Goal: Find specific page/section: Find specific page/section

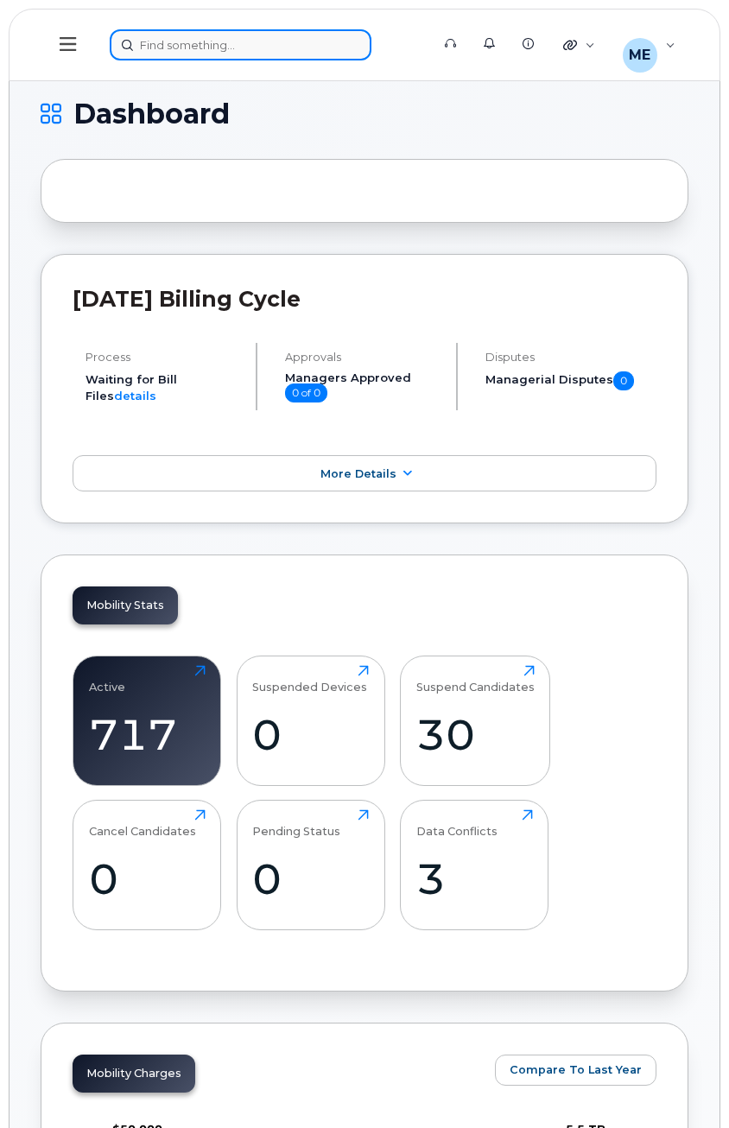
click at [200, 46] on div at bounding box center [264, 44] width 309 height 31
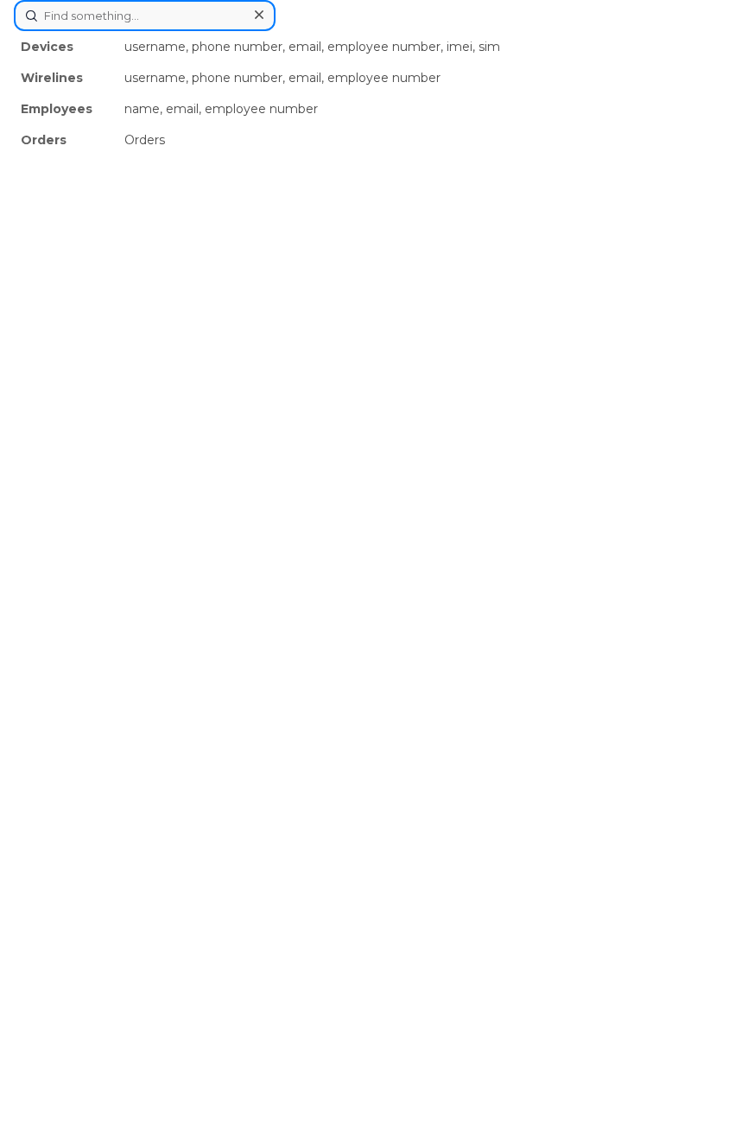
paste input "226-332-9027"
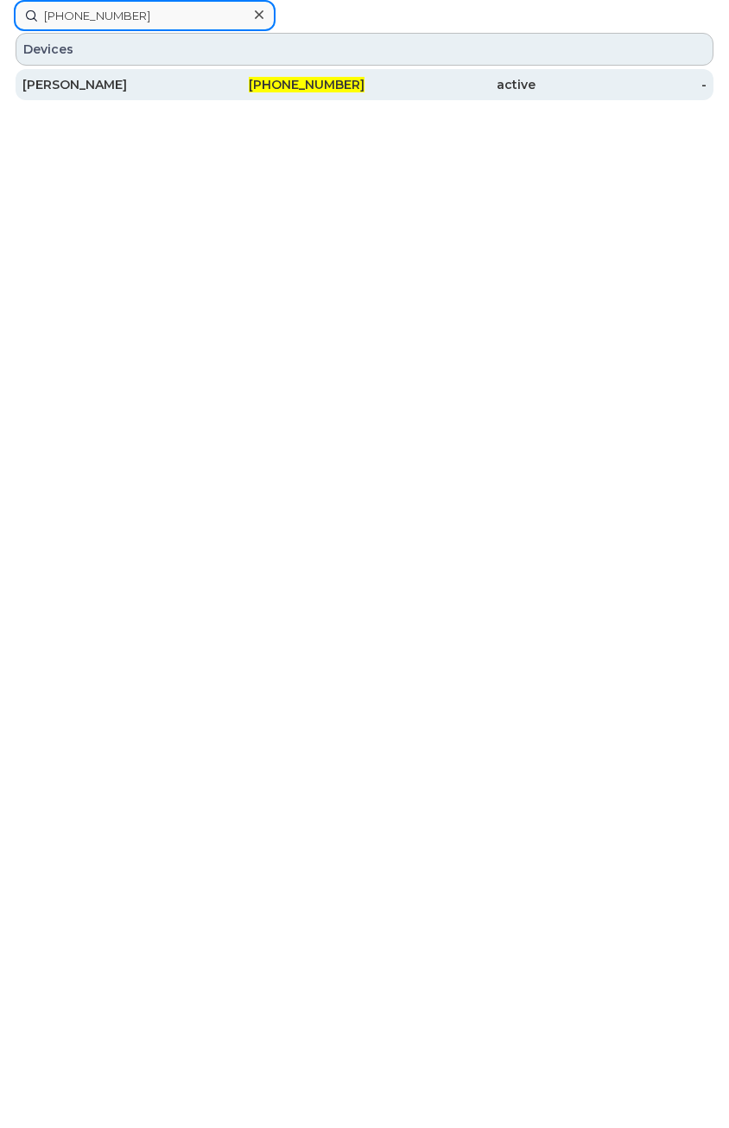
type input "226-332-9027"
click at [90, 80] on div "Bart Pijnenburg" at bounding box center [107, 84] width 171 height 17
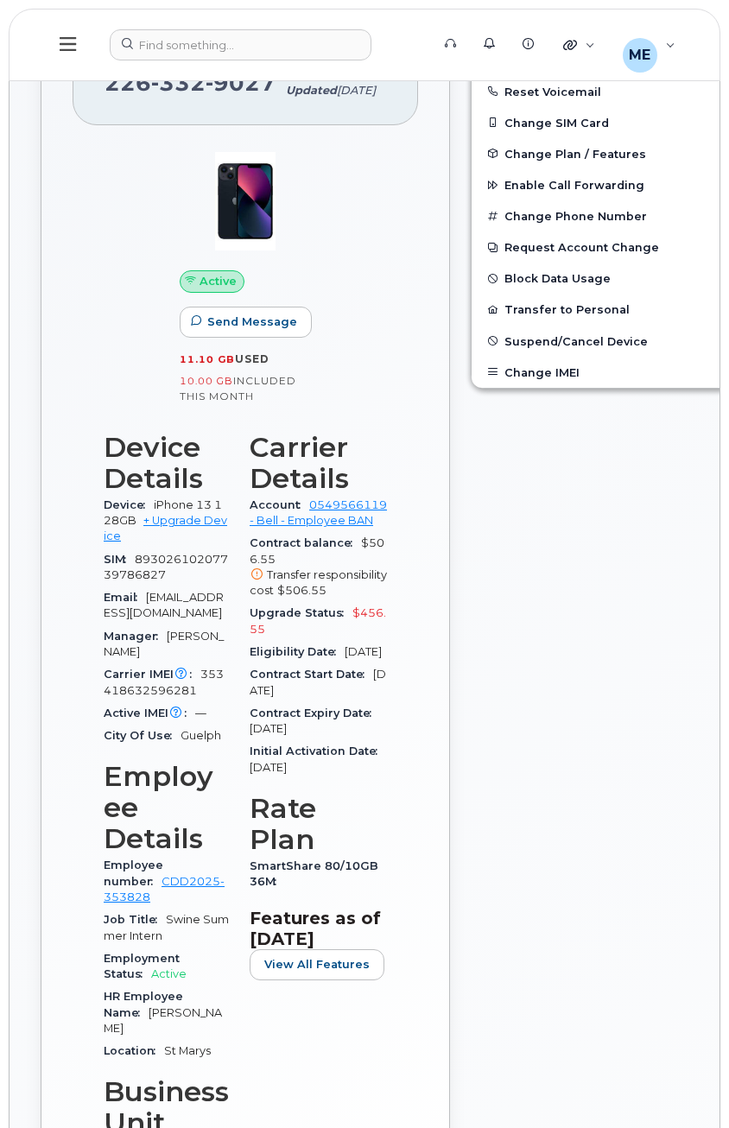
scroll to position [259, 0]
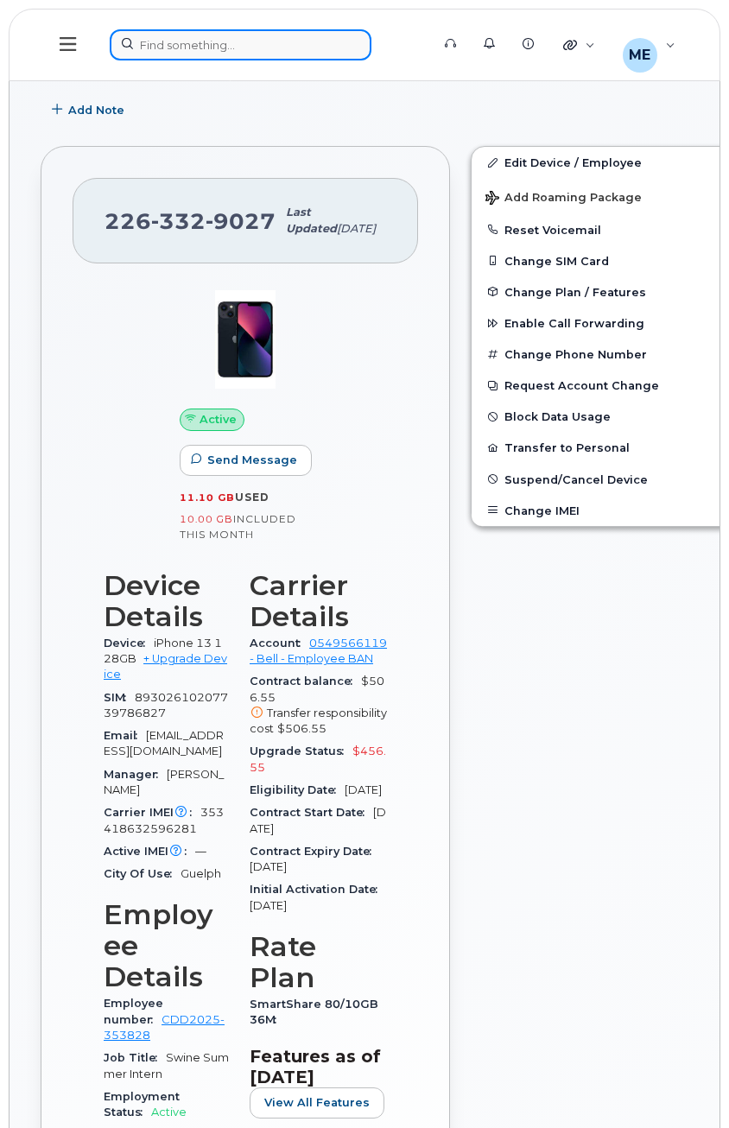
click at [232, 44] on div at bounding box center [264, 44] width 309 height 31
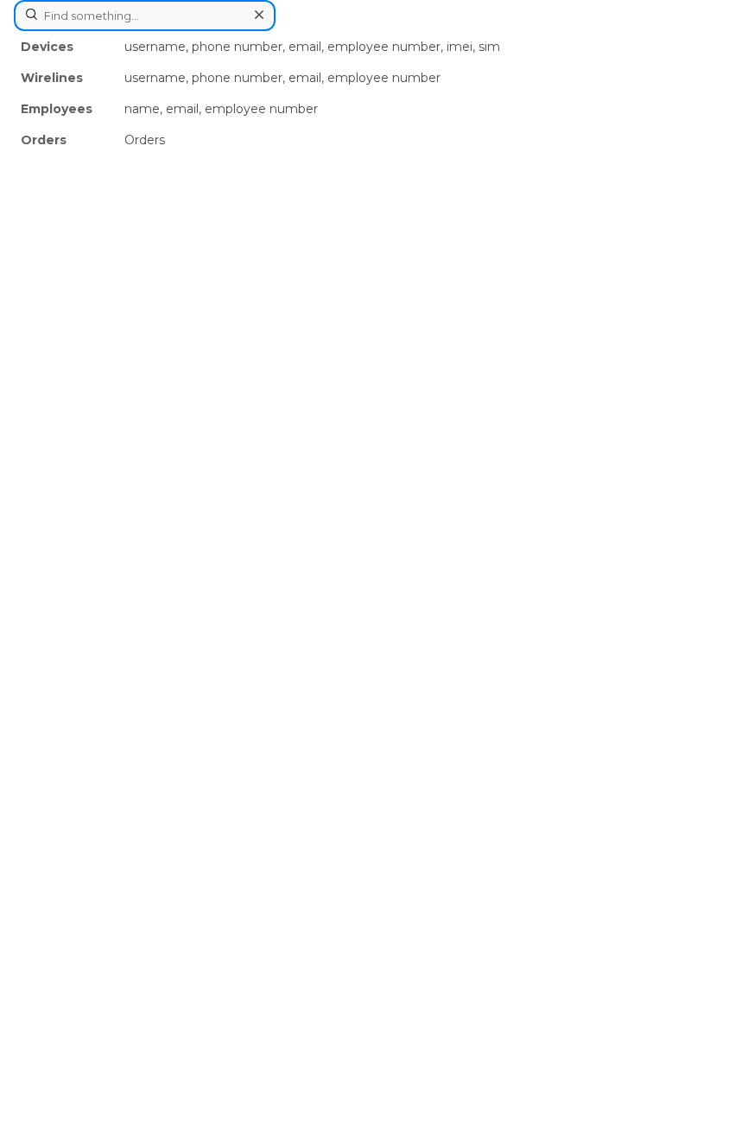
paste input "236-983-1387"
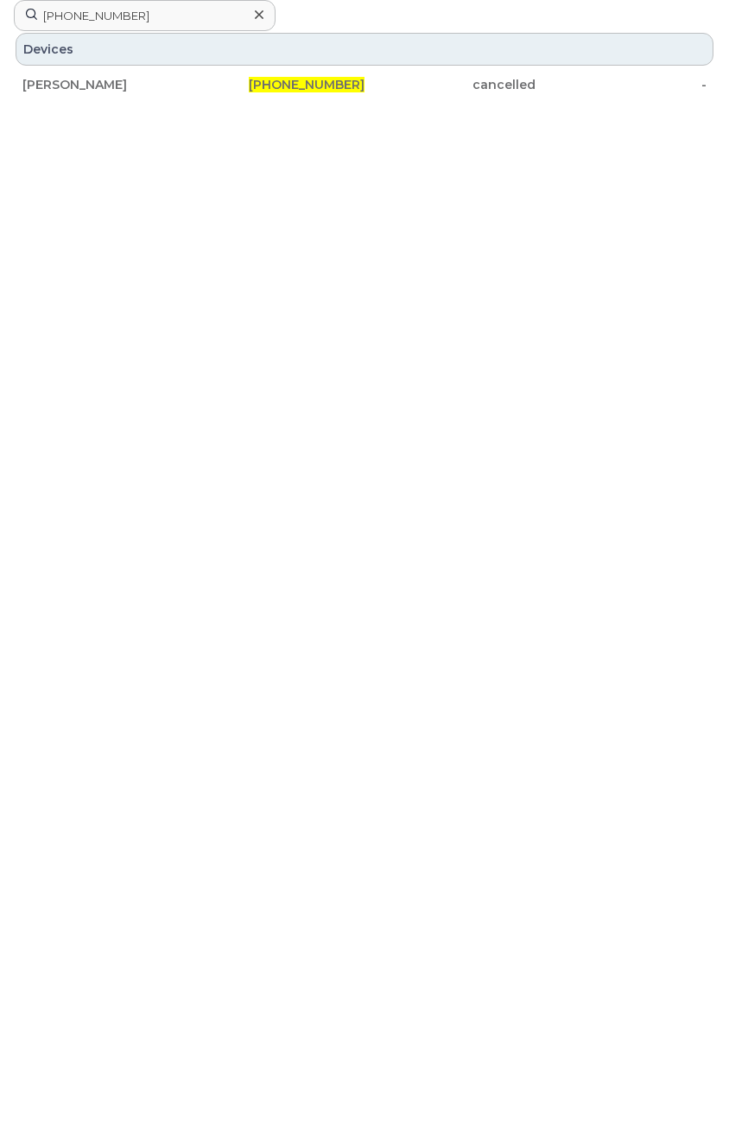
click at [319, 319] on div "236-983-1387 Devices Cary Emley 236-983-1387 cancelled -" at bounding box center [364, 564] width 729 height 1128
click at [140, 16] on input "236-983-1387" at bounding box center [145, 15] width 262 height 31
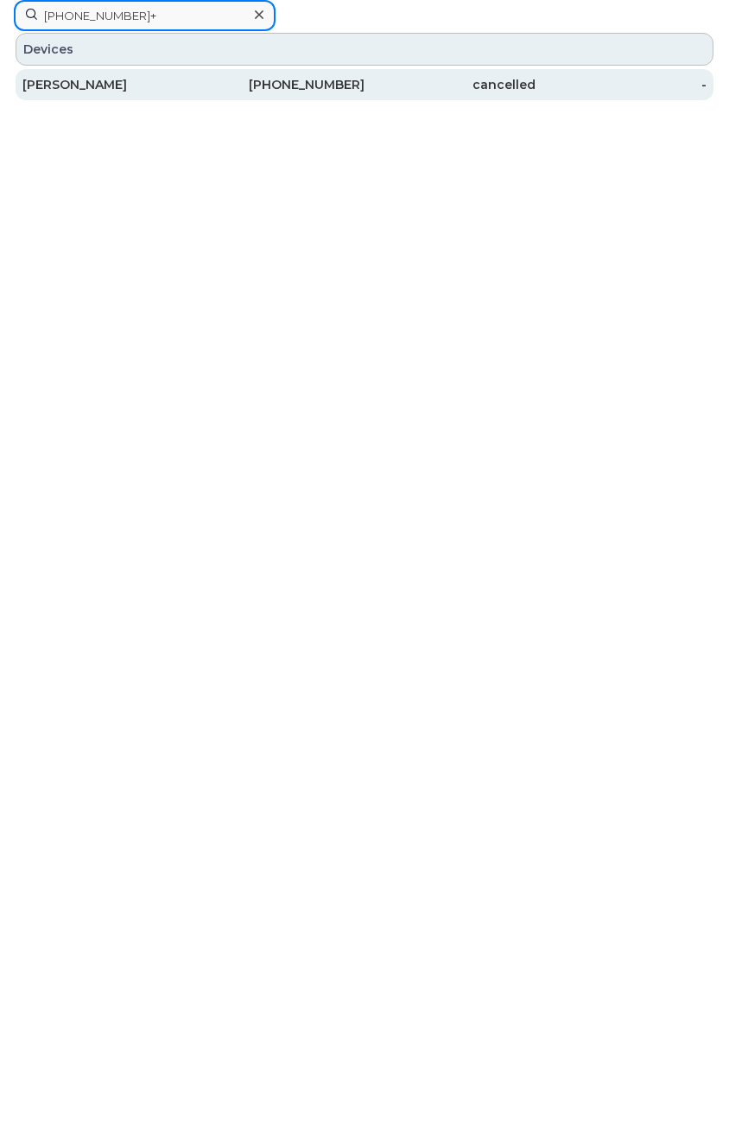
type input "236-983-1387+"
click at [149, 98] on div "[PERSON_NAME]" at bounding box center [107, 84] width 171 height 31
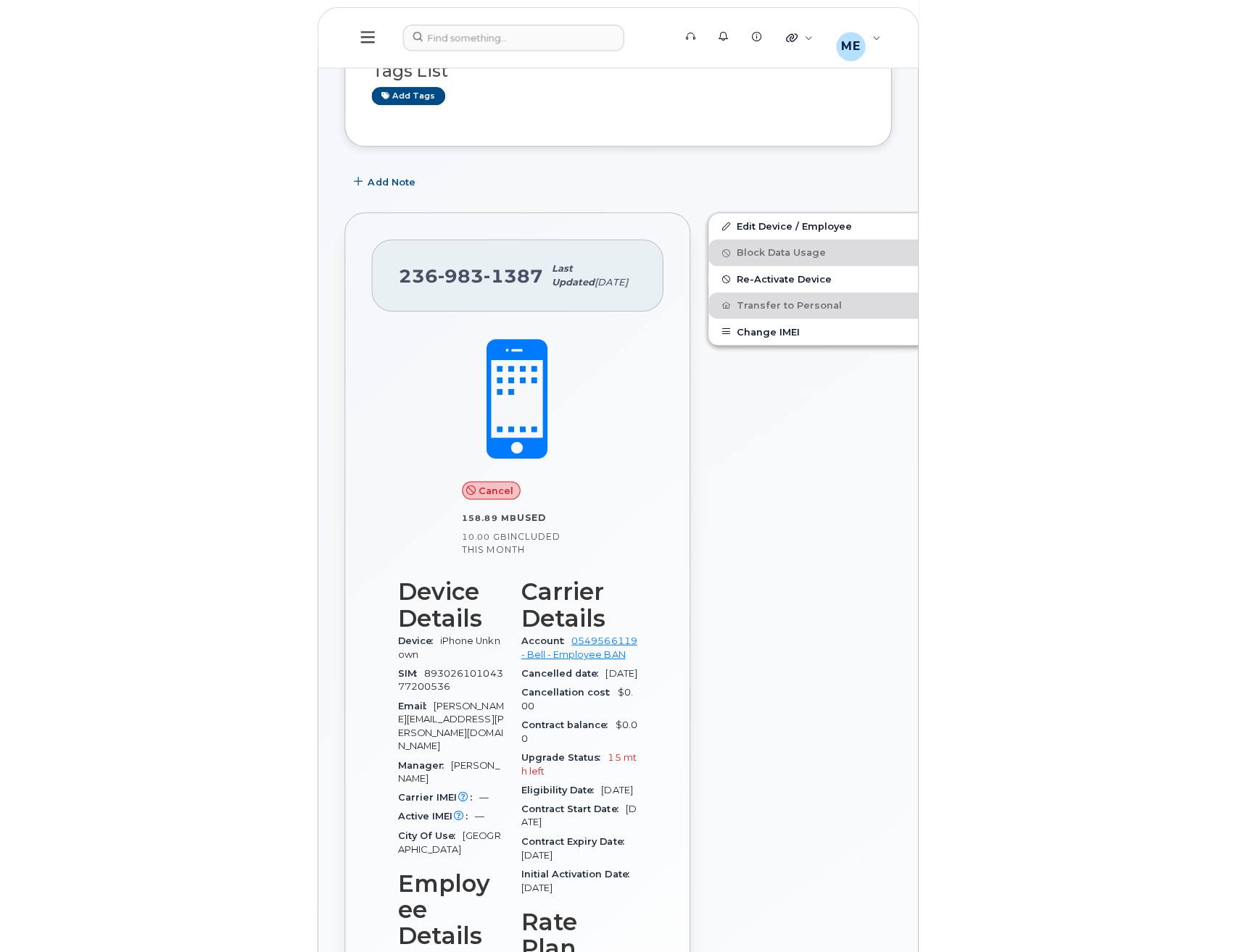
scroll to position [145, 0]
